Goal: Task Accomplishment & Management: Manage account settings

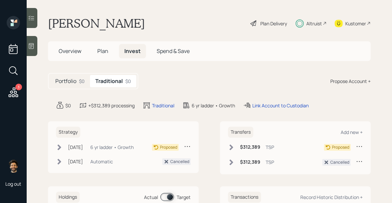
click at [233, 147] on icon at bounding box center [231, 147] width 7 height 7
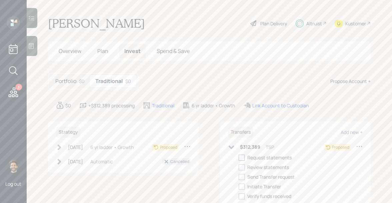
click at [241, 155] on div at bounding box center [241, 158] width 6 height 6
click at [238, 157] on input "checkbox" at bounding box center [238, 157] width 0 height 0
checkbox input "true"
click at [65, 148] on div "Sep 26, 2025 Friday, September 26, 2025 12:51 PM EDT 6 yr ladder • Growth" at bounding box center [95, 147] width 78 height 8
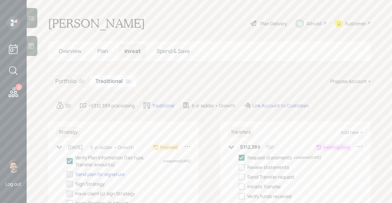
click at [266, 102] on div "Link Account to Custodian" at bounding box center [280, 105] width 56 height 7
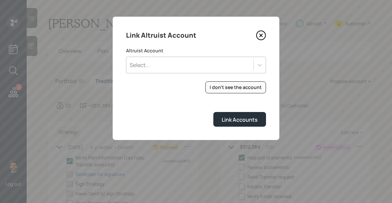
click at [266, 103] on div "Link Altruist Account Altruist Account Select... I don't see the account Altrui…" at bounding box center [196, 78] width 167 height 123
click at [230, 80] on form "Altruist Account Select... I don't see the account Altruist accounts are synced…" at bounding box center [196, 86] width 140 height 79
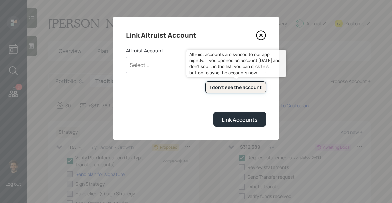
click at [230, 87] on div "I don't see the account" at bounding box center [235, 87] width 52 height 7
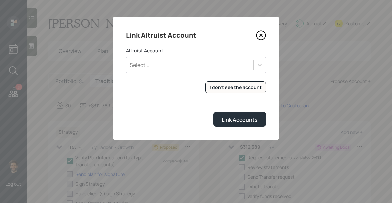
click at [143, 71] on div "Select..." at bounding box center [196, 65] width 140 height 17
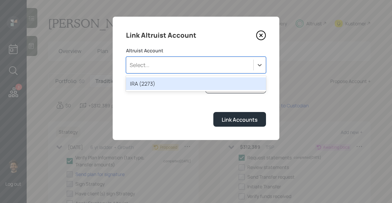
click at [149, 83] on div "IRA (2273)" at bounding box center [196, 83] width 140 height 13
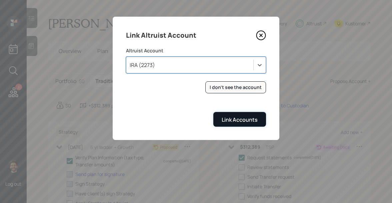
click at [226, 115] on button "Link Accounts" at bounding box center [239, 119] width 53 height 14
